Goal: Book appointment/travel/reservation

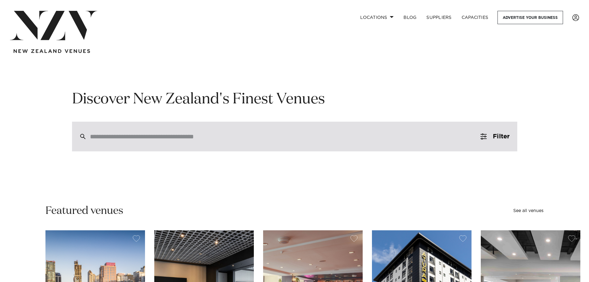
click at [215, 141] on div at bounding box center [294, 136] width 445 height 30
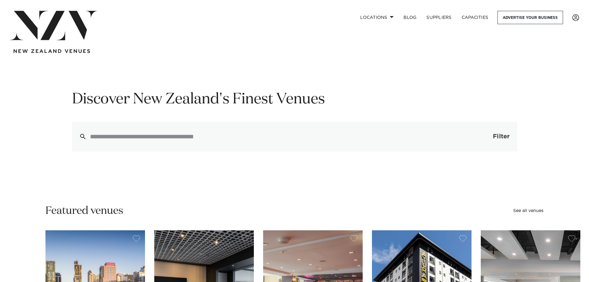
click at [489, 137] on button "Filter 0" at bounding box center [495, 136] width 44 height 30
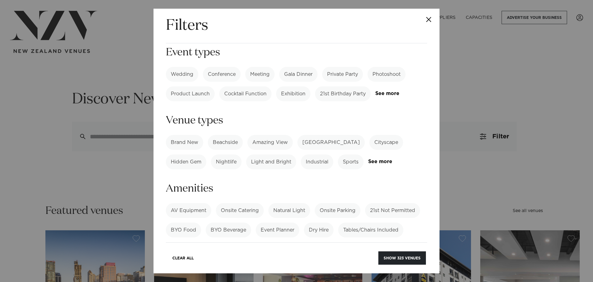
scroll to position [62, 0]
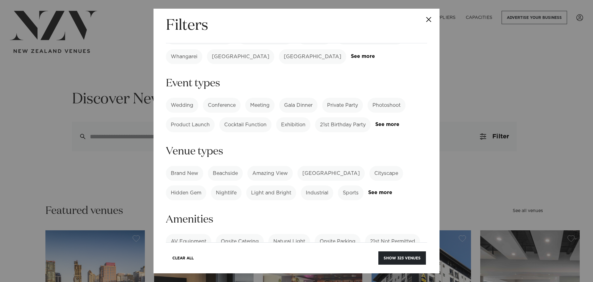
click at [262, 98] on label "Meeting" at bounding box center [259, 105] width 29 height 15
click at [402, 257] on button "Show 199 venues" at bounding box center [403, 257] width 48 height 13
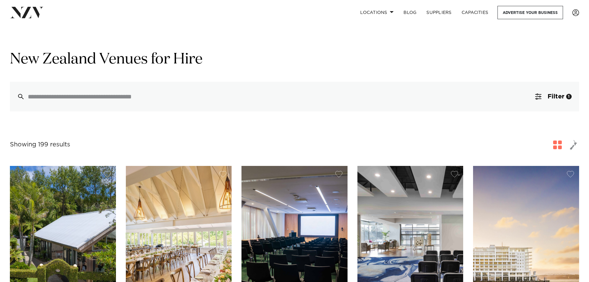
click at [178, 187] on img at bounding box center [179, 237] width 106 height 142
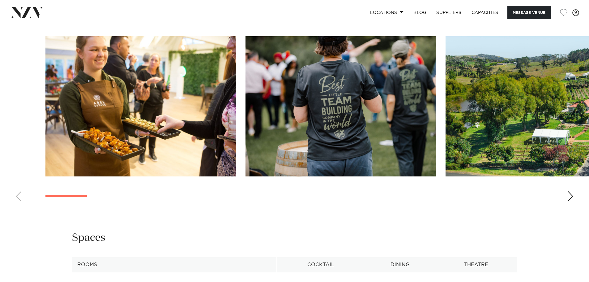
scroll to position [680, 0]
